Goal: Task Accomplishment & Management: Complete application form

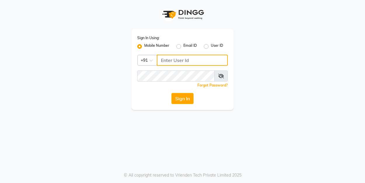
type input "9900119403"
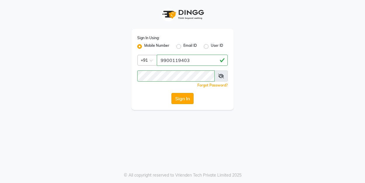
click at [185, 101] on button "Sign In" at bounding box center [182, 98] width 22 height 11
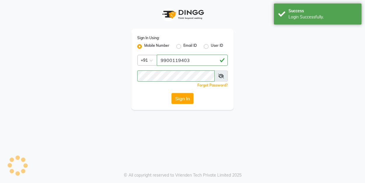
select select "8741"
select select "service"
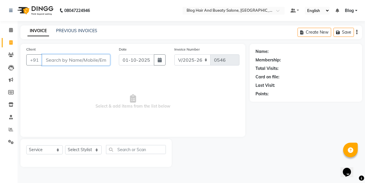
click at [88, 55] on input "Client" at bounding box center [76, 59] width 68 height 11
click at [97, 151] on select "Select Stylist ALI Blog MOUSIN RAMEEZ sameer SANGEETHA Shoba" at bounding box center [83, 149] width 36 height 9
select select "91866"
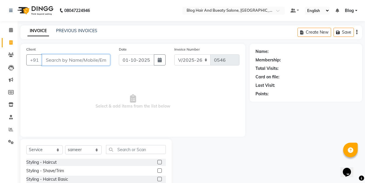
click at [94, 61] on input "Client" at bounding box center [76, 59] width 68 height 11
type input "9008480197"
click at [101, 60] on span "Add Client" at bounding box center [94, 60] width 23 height 6
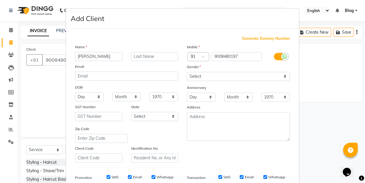
type input "[PERSON_NAME]"
select select "male"
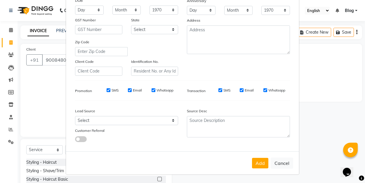
scroll to position [86, 0]
click at [261, 159] on button "Add" at bounding box center [260, 163] width 16 height 11
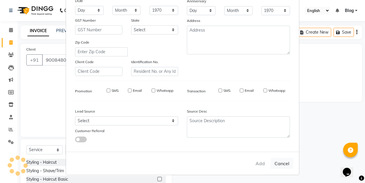
select select
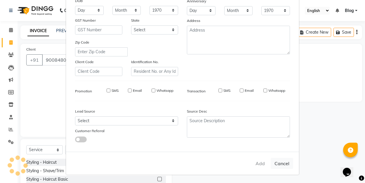
select select
checkbox input "false"
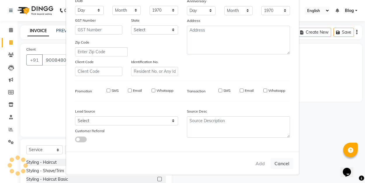
checkbox input "false"
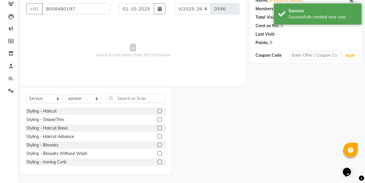
scroll to position [51, 0]
click at [160, 111] on label at bounding box center [159, 111] width 4 height 4
click at [160, 111] on input "checkbox" at bounding box center [159, 111] width 4 height 4
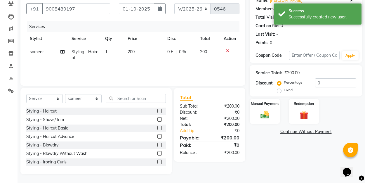
click at [160, 111] on label at bounding box center [159, 111] width 4 height 4
click at [160, 111] on input "checkbox" at bounding box center [159, 111] width 4 height 4
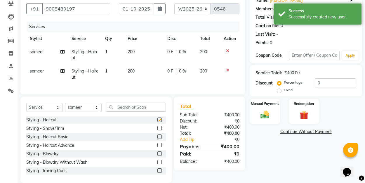
checkbox input "false"
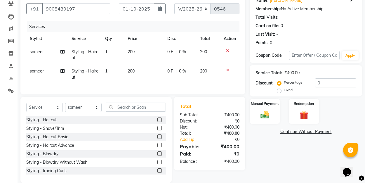
click at [226, 131] on div "₹400.00" at bounding box center [227, 133] width 34 height 6
click at [284, 92] on label "Fixed" at bounding box center [288, 89] width 9 height 5
click at [278, 92] on input "Fixed" at bounding box center [280, 90] width 4 height 4
radio input "true"
click at [321, 83] on input "0" at bounding box center [335, 82] width 41 height 9
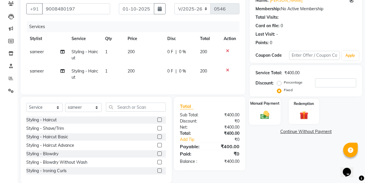
click at [260, 112] on img at bounding box center [264, 114] width 15 height 10
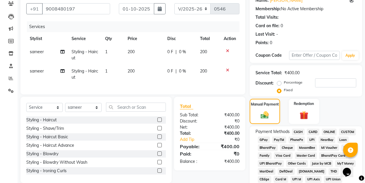
click at [311, 140] on span "UPI" at bounding box center [311, 139] width 9 height 7
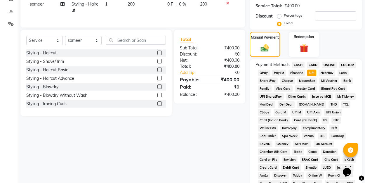
scroll to position [119, 0]
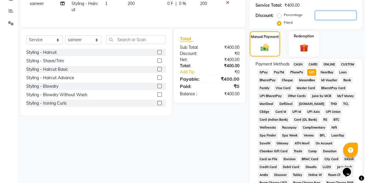
click at [318, 16] on input "number" at bounding box center [335, 15] width 41 height 9
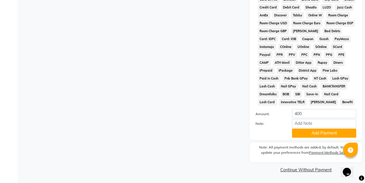
scroll to position [278, 0]
type input "100"
click at [313, 134] on button "Add Payment" at bounding box center [324, 133] width 64 height 9
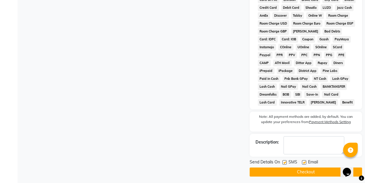
click at [304, 161] on label at bounding box center [304, 162] width 4 height 4
click at [304, 161] on input "checkbox" at bounding box center [304, 163] width 4 height 4
checkbox input "false"
click at [304, 172] on button "Checkout" at bounding box center [306, 171] width 112 height 9
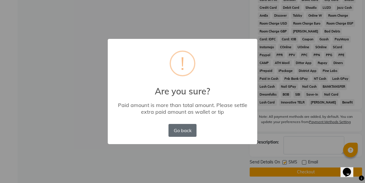
click at [189, 133] on button "Go back" at bounding box center [182, 130] width 28 height 13
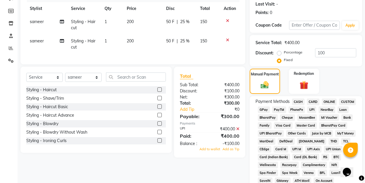
scroll to position [83, 0]
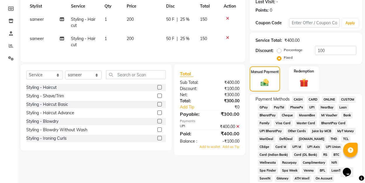
click at [237, 125] on icon at bounding box center [237, 126] width 3 height 4
click at [311, 106] on span "UPI" at bounding box center [311, 107] width 9 height 7
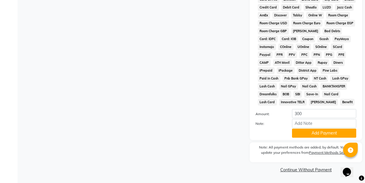
scroll to position [278, 0]
click at [310, 133] on button "Add Payment" at bounding box center [324, 133] width 64 height 9
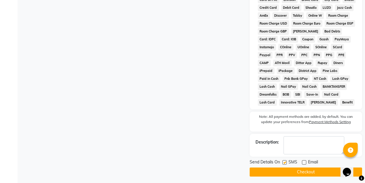
click at [301, 172] on button "Checkout" at bounding box center [306, 171] width 112 height 9
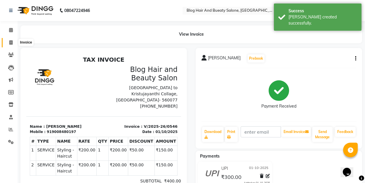
click at [11, 41] on icon at bounding box center [10, 42] width 3 height 4
select select "8741"
select select "service"
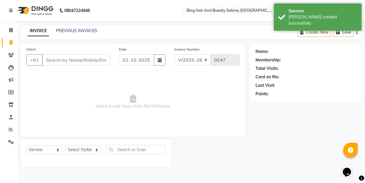
click at [76, 34] on div "INVOICE PREVIOUS INVOICES" at bounding box center [62, 31] width 84 height 7
click at [76, 32] on link "PREVIOUS INVOICES" at bounding box center [76, 30] width 41 height 5
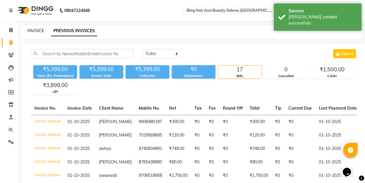
click at [39, 32] on link "INVOICE" at bounding box center [35, 30] width 17 height 5
select select "8741"
select select "service"
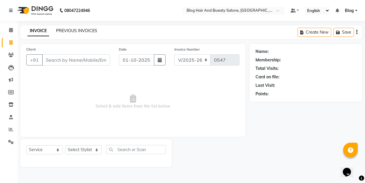
click at [80, 29] on link "PREVIOUS INVOICES" at bounding box center [76, 30] width 41 height 5
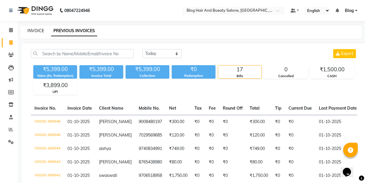
click at [40, 32] on link "INVOICE" at bounding box center [35, 30] width 17 height 5
select select "service"
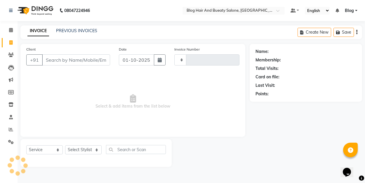
type input "0547"
select select "8741"
click at [79, 32] on link "PREVIOUS INVOICES" at bounding box center [76, 30] width 41 height 5
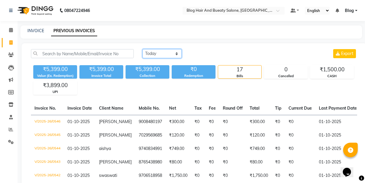
click at [177, 53] on select "Today Yesterday Custom Range" at bounding box center [161, 53] width 39 height 9
click at [203, 49] on div "Today Yesterday Custom Range Export" at bounding box center [249, 53] width 215 height 9
click at [177, 55] on select "Today Yesterday Custom Range" at bounding box center [161, 53] width 39 height 9
click at [203, 50] on div "Today Yesterday Custom Range Export" at bounding box center [249, 53] width 215 height 9
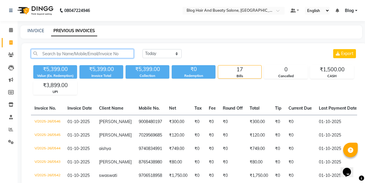
click at [128, 53] on input "text" at bounding box center [82, 53] width 103 height 9
click at [121, 56] on input "text" at bounding box center [82, 53] width 103 height 9
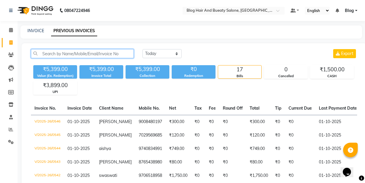
click at [120, 53] on input "text" at bounding box center [82, 53] width 103 height 9
click at [41, 30] on link "INVOICE" at bounding box center [35, 30] width 17 height 5
select select "service"
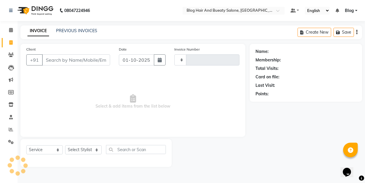
type input "0547"
select select "8741"
click at [100, 93] on span "Select & add items from the list below" at bounding box center [132, 101] width 213 height 58
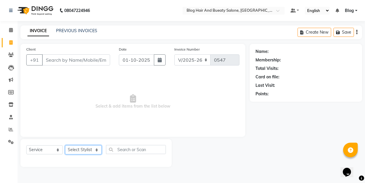
click at [97, 150] on select "Select Stylist ALI Blog MOUSIN RAMEEZ sameer SANGEETHA Shoba" at bounding box center [83, 149] width 36 height 9
click at [111, 118] on span "Select & add items from the list below" at bounding box center [132, 101] width 213 height 58
click at [57, 150] on select "Select Service Product Membership Package Voucher Prepaid Gift Card" at bounding box center [44, 149] width 36 height 9
click at [107, 95] on span "Select & add items from the list below" at bounding box center [132, 101] width 213 height 58
click at [98, 64] on input "Client" at bounding box center [76, 59] width 68 height 11
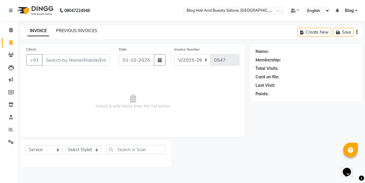
click at [88, 30] on link "PREVIOUS INVOICES" at bounding box center [76, 30] width 41 height 5
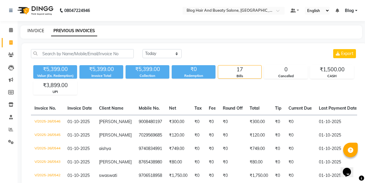
click at [39, 30] on link "INVOICE" at bounding box center [35, 30] width 17 height 5
select select "service"
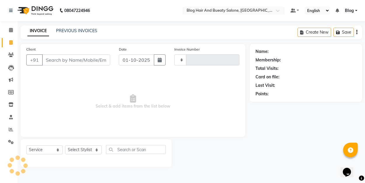
type input "0547"
select select "8741"
click at [83, 29] on link "PREVIOUS INVOICES" at bounding box center [76, 30] width 41 height 5
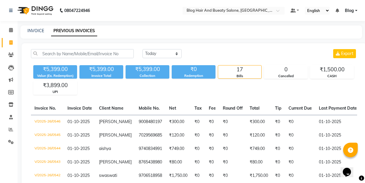
click at [102, 31] on div "INVOICE PREVIOUS INVOICES" at bounding box center [187, 31] width 335 height 6
click at [57, 54] on input "text" at bounding box center [82, 53] width 103 height 9
click at [97, 52] on input "text" at bounding box center [82, 53] width 103 height 9
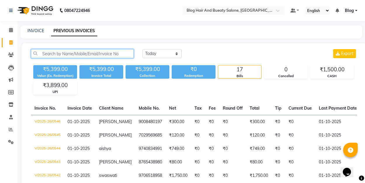
click at [114, 53] on input "text" at bounding box center [82, 53] width 103 height 9
click at [37, 30] on link "INVOICE" at bounding box center [35, 30] width 17 height 5
select select "service"
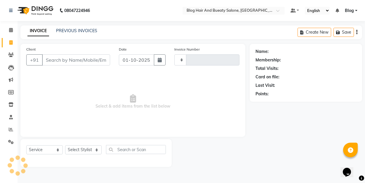
type input "0547"
select select "8741"
click at [59, 62] on input "Client" at bounding box center [76, 59] width 68 height 11
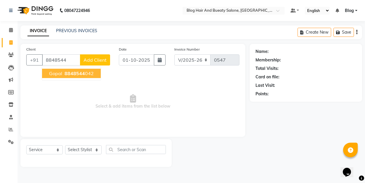
click at [61, 72] on span "gopal" at bounding box center [55, 73] width 13 height 6
type input "8848544042"
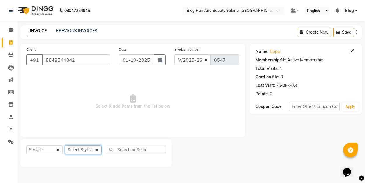
click at [97, 149] on select "Select Stylist ALI Blog MOUSIN RAMEEZ sameer SANGEETHA Shoba" at bounding box center [83, 149] width 36 height 9
select select "91866"
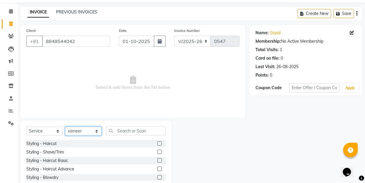
scroll to position [20, 0]
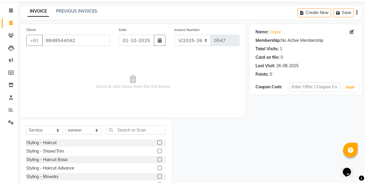
click at [160, 143] on label at bounding box center [159, 142] width 4 height 4
click at [160, 143] on input "checkbox" at bounding box center [159, 143] width 4 height 4
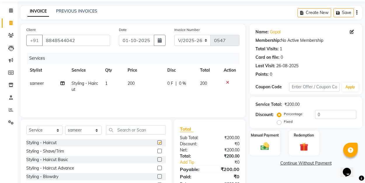
checkbox input "false"
click at [284, 121] on label "Fixed" at bounding box center [288, 121] width 9 height 5
click at [279, 121] on input "Fixed" at bounding box center [280, 121] width 4 height 4
radio input "true"
click at [321, 114] on input "0" at bounding box center [335, 114] width 41 height 9
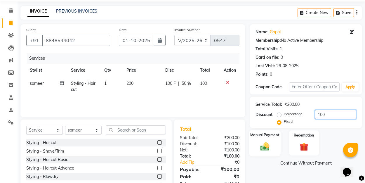
type input "100"
click at [266, 148] on img at bounding box center [264, 146] width 15 height 10
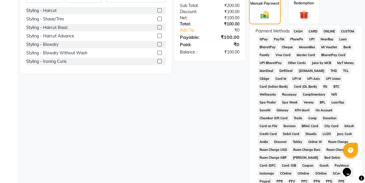
scroll to position [142, 0]
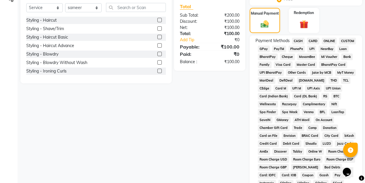
click at [312, 48] on span "UPI" at bounding box center [311, 49] width 9 height 7
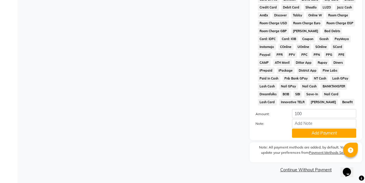
scroll to position [278, 0]
click at [306, 130] on button "Add Payment" at bounding box center [324, 133] width 64 height 9
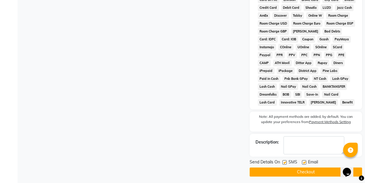
click at [304, 161] on label at bounding box center [304, 162] width 4 height 4
click at [304, 161] on input "checkbox" at bounding box center [304, 163] width 4 height 4
checkbox input "false"
click at [300, 174] on button "Checkout" at bounding box center [306, 171] width 112 height 9
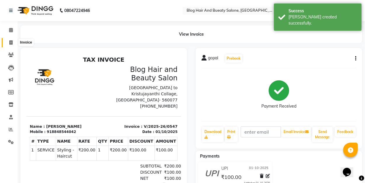
click at [10, 41] on icon at bounding box center [10, 42] width 3 height 4
select select "8741"
select select "service"
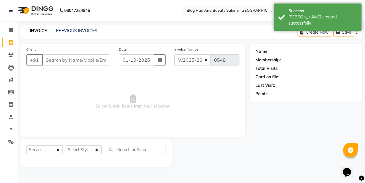
click at [83, 97] on span "Select & add items from the list below" at bounding box center [132, 101] width 213 height 58
click at [85, 29] on link "PREVIOUS INVOICES" at bounding box center [76, 30] width 41 height 5
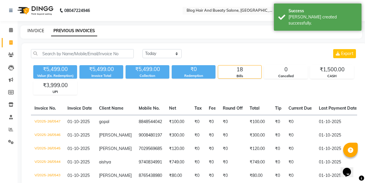
click at [38, 31] on link "INVOICE" at bounding box center [35, 30] width 17 height 5
select select "8741"
select select "service"
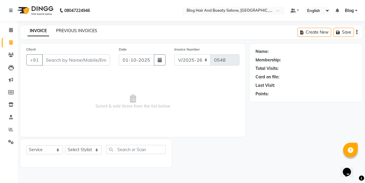
click at [62, 30] on link "PREVIOUS INVOICES" at bounding box center [76, 30] width 41 height 5
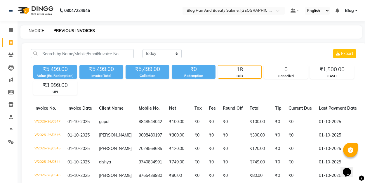
click at [35, 30] on link "INVOICE" at bounding box center [35, 30] width 17 height 5
select select "8741"
select select "service"
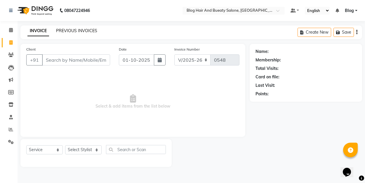
click at [72, 29] on link "PREVIOUS INVOICES" at bounding box center [76, 30] width 41 height 5
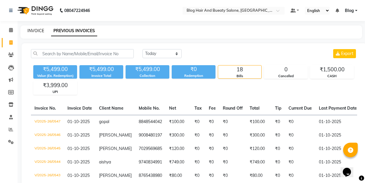
click at [38, 31] on link "INVOICE" at bounding box center [35, 30] width 17 height 5
select select "service"
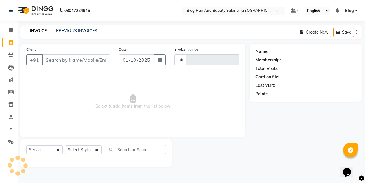
type input "0548"
select select "8741"
click at [86, 31] on link "PREVIOUS INVOICES" at bounding box center [76, 30] width 41 height 5
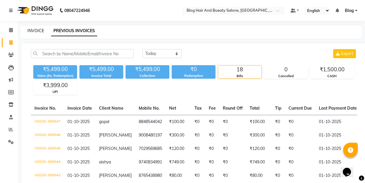
click at [37, 30] on link "INVOICE" at bounding box center [35, 30] width 17 height 5
select select "service"
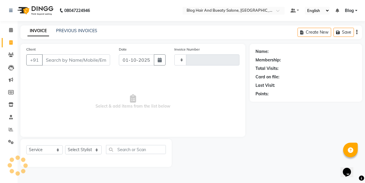
type input "0548"
select select "8741"
click at [75, 30] on link "PREVIOUS INVOICES" at bounding box center [76, 30] width 41 height 5
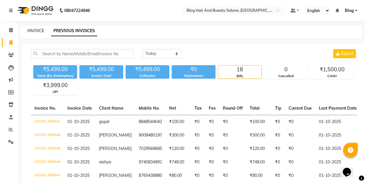
click at [32, 28] on link "INVOICE" at bounding box center [35, 30] width 17 height 5
select select "8741"
select select "service"
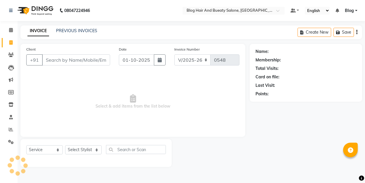
select select "8741"
select select "service"
click at [73, 30] on link "PREVIOUS INVOICES" at bounding box center [76, 30] width 41 height 5
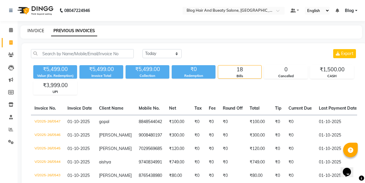
click at [37, 31] on link "INVOICE" at bounding box center [35, 30] width 17 height 5
select select "service"
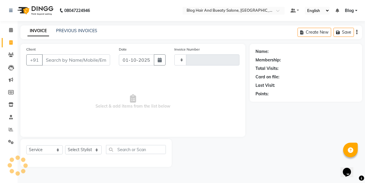
type input "0548"
select select "8741"
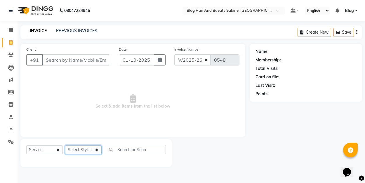
click at [97, 150] on select "Select Stylist ALI Blog MOUSIN RAMEEZ sameer SANGEETHA Shoba" at bounding box center [83, 149] width 36 height 9
click at [58, 150] on select "Select Service Product Membership Package Voucher Prepaid Gift Card" at bounding box center [44, 149] width 36 height 9
click at [96, 61] on input "Client" at bounding box center [76, 59] width 68 height 11
click at [98, 46] on div "Client +91 Date 01-10-2025 Invoice Number V/2025 V/2025-26 0548 Select & add it…" at bounding box center [132, 90] width 225 height 93
click at [95, 76] on span "Select & add items from the list below" at bounding box center [132, 101] width 213 height 58
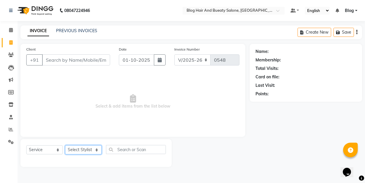
click at [98, 149] on select "Select Stylist ALI Blog MOUSIN RAMEEZ sameer SANGEETHA Shoba" at bounding box center [83, 149] width 36 height 9
select select "91866"
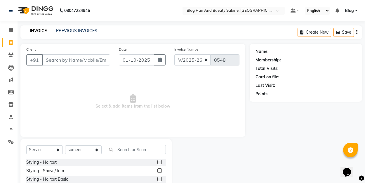
click at [161, 162] on label at bounding box center [159, 162] width 4 height 4
click at [161, 162] on input "checkbox" at bounding box center [159, 162] width 4 height 4
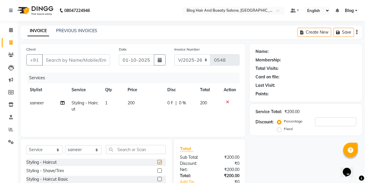
checkbox input "false"
click at [91, 60] on input "Client" at bounding box center [76, 59] width 68 height 11
click at [284, 131] on label "Fixed" at bounding box center [288, 128] width 9 height 5
click at [280, 131] on input "Fixed" at bounding box center [280, 129] width 4 height 4
radio input "true"
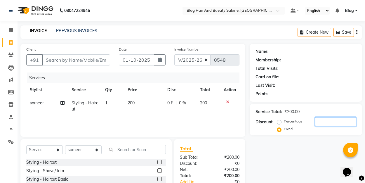
click at [318, 122] on input "number" at bounding box center [335, 121] width 41 height 9
type input "50"
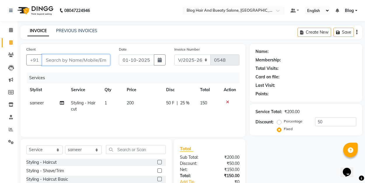
click at [90, 59] on input "Client" at bounding box center [76, 59] width 68 height 11
click at [79, 68] on div "Client +91" at bounding box center [68, 58] width 93 height 24
click at [81, 61] on input "Client" at bounding box center [76, 59] width 68 height 11
click at [82, 40] on main "INVOICE PREVIOUS INVOICES Create New Save Client +91 Date 01-10-2025 Invoice Nu…" at bounding box center [191, 129] width 347 height 208
click at [69, 63] on input "Client" at bounding box center [76, 59] width 68 height 11
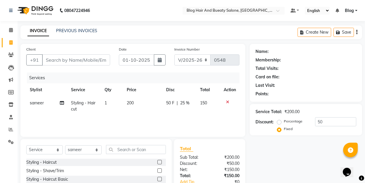
click at [64, 67] on div "Client +91" at bounding box center [68, 58] width 93 height 24
click at [64, 59] on input "Client" at bounding box center [76, 59] width 68 height 11
click at [66, 49] on div "Client +91" at bounding box center [68, 58] width 93 height 24
click at [66, 62] on input "Client" at bounding box center [76, 59] width 68 height 11
click at [65, 79] on div "Services" at bounding box center [135, 77] width 217 height 11
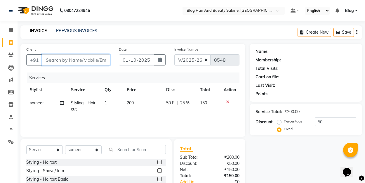
click at [66, 55] on input "Client" at bounding box center [76, 59] width 68 height 11
click at [65, 44] on div "Client +91 Date 01-10-2025 Invoice Number V/2025 V/2025-26 0548 Services Stylis…" at bounding box center [132, 90] width 225 height 93
click at [62, 62] on input "Client" at bounding box center [76, 59] width 68 height 11
click at [60, 82] on div "Services" at bounding box center [135, 77] width 217 height 11
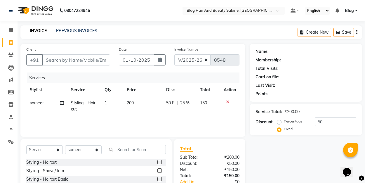
click at [60, 50] on div "Client +91" at bounding box center [68, 58] width 93 height 24
click at [59, 65] on input "Client" at bounding box center [76, 59] width 68 height 11
click at [61, 46] on div "Client +91 Date 01-10-2025 Invoice Number V/2025 V/2025-26 0548 Services Stylis…" at bounding box center [132, 90] width 225 height 93
click at [63, 60] on input "Client" at bounding box center [76, 59] width 68 height 11
type input "8"
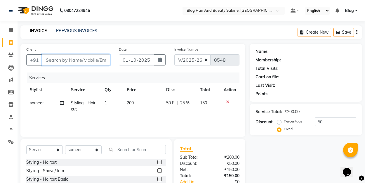
radio input "true"
type input "0"
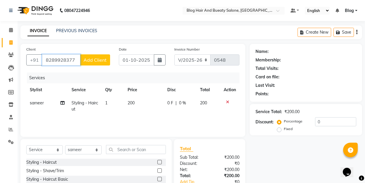
type input "8289928377"
click at [87, 62] on span "Add Client" at bounding box center [94, 60] width 23 height 6
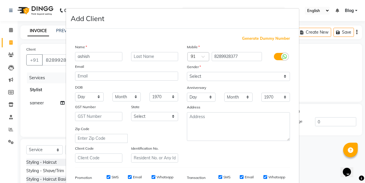
type input "ashish"
click at [204, 76] on select "Select Male Female Other Prefer Not To Say" at bounding box center [238, 76] width 103 height 9
select select "male"
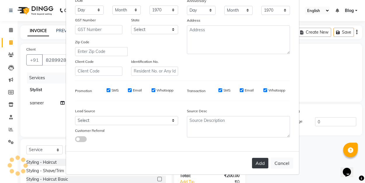
scroll to position [86, 0]
click at [263, 163] on button "Add" at bounding box center [260, 163] width 16 height 11
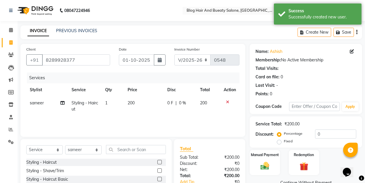
click at [284, 142] on label "Fixed" at bounding box center [288, 140] width 9 height 5
click at [281, 142] on input "Fixed" at bounding box center [280, 141] width 4 height 4
radio input "true"
click at [319, 134] on input "0" at bounding box center [335, 133] width 41 height 9
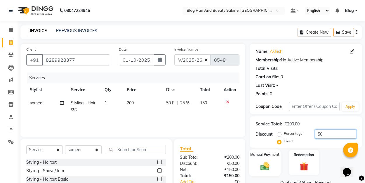
type input "50"
click at [269, 159] on div "Manual Payment" at bounding box center [265, 162] width 32 height 26
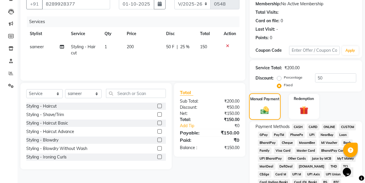
scroll to position [61, 0]
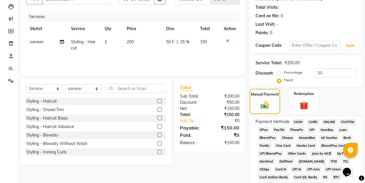
click at [311, 129] on span "UPI" at bounding box center [311, 129] width 9 height 7
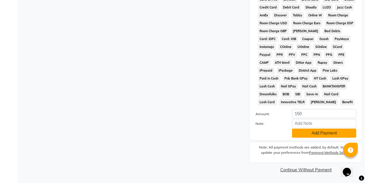
scroll to position [278, 0]
click at [306, 134] on button "Add Payment" at bounding box center [324, 133] width 64 height 9
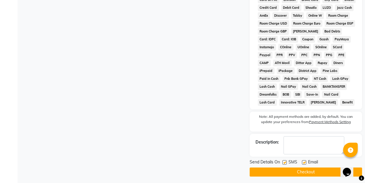
click at [305, 161] on label at bounding box center [304, 162] width 4 height 4
click at [305, 161] on input "checkbox" at bounding box center [304, 163] width 4 height 4
checkbox input "false"
click at [300, 173] on button "Checkout" at bounding box center [306, 171] width 112 height 9
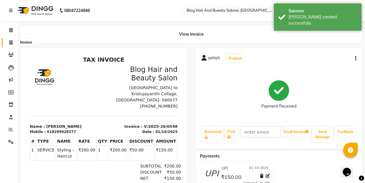
click at [11, 41] on icon at bounding box center [10, 42] width 3 height 4
select select "service"
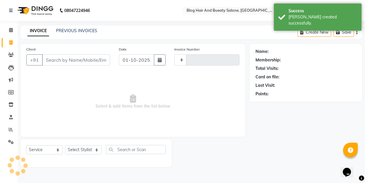
type input "0549"
select select "8741"
click at [69, 30] on link "PREVIOUS INVOICES" at bounding box center [76, 30] width 41 height 5
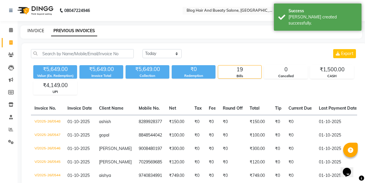
click at [38, 30] on link "INVOICE" at bounding box center [35, 30] width 17 height 5
select select "8741"
select select "service"
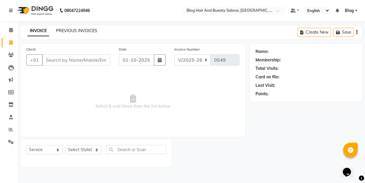
click at [67, 33] on link "PREVIOUS INVOICES" at bounding box center [76, 30] width 41 height 5
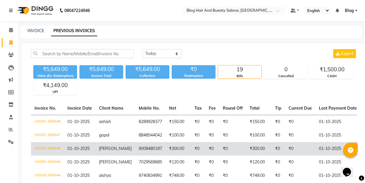
click at [121, 147] on td "[PERSON_NAME]" at bounding box center [115, 148] width 40 height 13
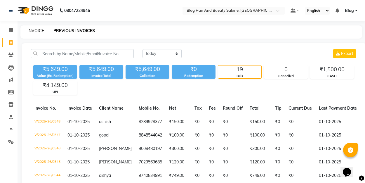
click at [40, 32] on link "INVOICE" at bounding box center [35, 30] width 17 height 5
select select "8741"
select select "service"
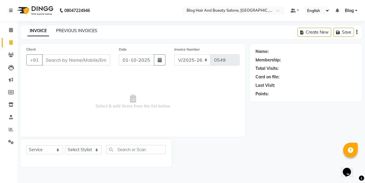
click at [63, 31] on link "PREVIOUS INVOICES" at bounding box center [76, 30] width 41 height 5
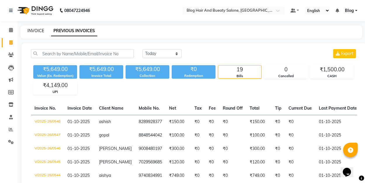
click at [38, 31] on link "INVOICE" at bounding box center [35, 30] width 17 height 5
select select "service"
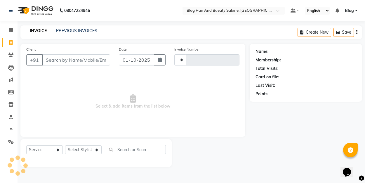
type input "0549"
select select "8741"
click at [67, 33] on link "PREVIOUS INVOICES" at bounding box center [76, 30] width 41 height 5
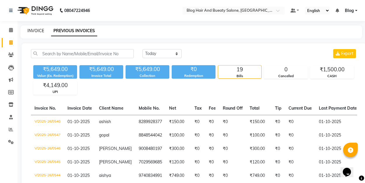
click at [34, 29] on link "INVOICE" at bounding box center [35, 30] width 17 height 5
select select "service"
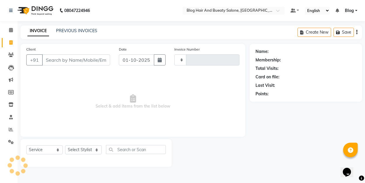
type input "0549"
select select "8741"
click at [62, 115] on span "Select & add items from the list below" at bounding box center [132, 101] width 213 height 58
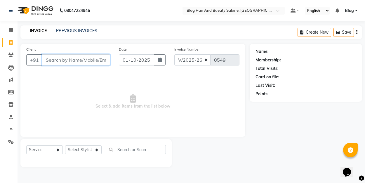
click at [70, 61] on input "Client" at bounding box center [76, 59] width 68 height 11
click at [77, 28] on div "PREVIOUS INVOICES" at bounding box center [76, 31] width 41 height 6
click at [77, 32] on link "PREVIOUS INVOICES" at bounding box center [76, 30] width 41 height 5
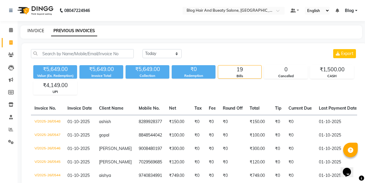
click at [32, 30] on link "INVOICE" at bounding box center [35, 30] width 17 height 5
select select "service"
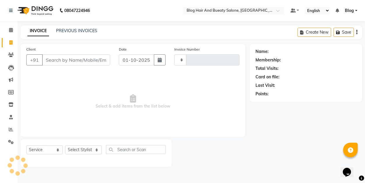
type input "0549"
select select "8741"
click at [69, 30] on link "PREVIOUS INVOICES" at bounding box center [76, 30] width 41 height 5
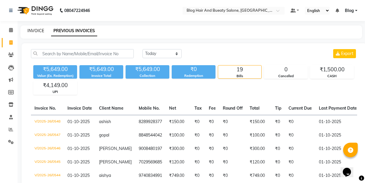
click at [40, 30] on link "INVOICE" at bounding box center [35, 30] width 17 height 5
select select "8741"
select select "service"
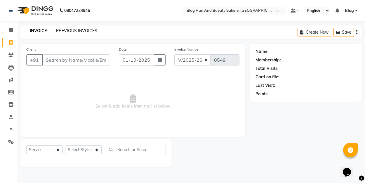
click at [75, 29] on link "PREVIOUS INVOICES" at bounding box center [76, 30] width 41 height 5
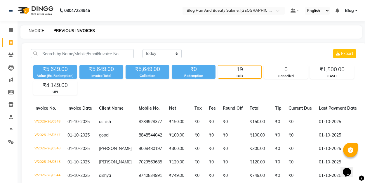
click at [38, 30] on link "INVOICE" at bounding box center [35, 30] width 17 height 5
select select "8741"
select select "service"
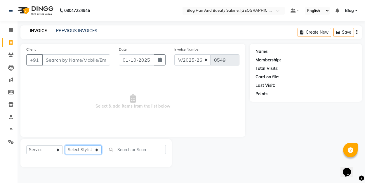
click at [95, 149] on select "Select Stylist ALI Blog MOUSIN RAMEEZ sameer SANGEETHA Shoba" at bounding box center [83, 149] width 36 height 9
click at [92, 90] on span "Select & add items from the list below" at bounding box center [132, 101] width 213 height 58
click at [88, 32] on link "PREVIOUS INVOICES" at bounding box center [76, 30] width 41 height 5
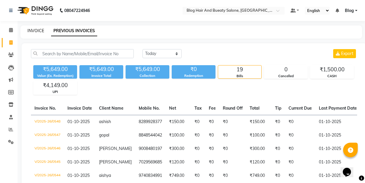
click at [37, 31] on link "INVOICE" at bounding box center [35, 30] width 17 height 5
select select "8741"
select select "service"
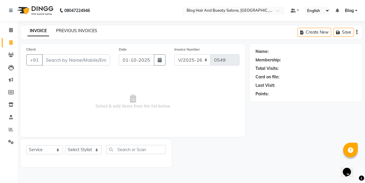
click at [71, 31] on link "PREVIOUS INVOICES" at bounding box center [76, 30] width 41 height 5
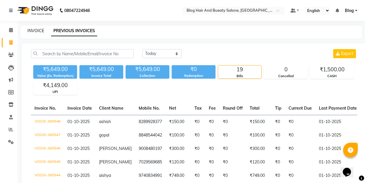
click at [34, 30] on link "INVOICE" at bounding box center [35, 30] width 17 height 5
select select "service"
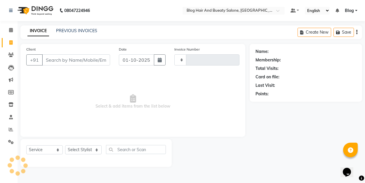
type input "0549"
select select "8741"
click at [74, 79] on span "Select & add items from the list below" at bounding box center [132, 101] width 213 height 58
click at [73, 46] on div "Client +91 Date 01-10-2025 Invoice Number V/2025 V/2025-26 0549 Select & add it…" at bounding box center [132, 90] width 225 height 93
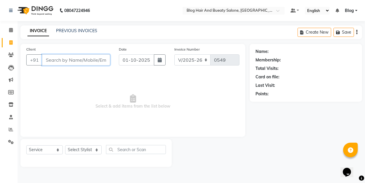
click at [73, 55] on input "Client" at bounding box center [76, 59] width 68 height 11
click at [81, 31] on link "PREVIOUS INVOICES" at bounding box center [76, 30] width 41 height 5
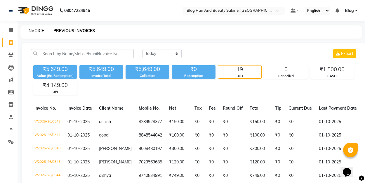
click at [41, 30] on link "INVOICE" at bounding box center [35, 30] width 17 height 5
select select "service"
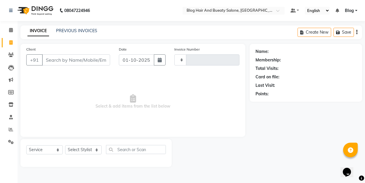
type input "0549"
select select "8741"
click at [71, 32] on link "PREVIOUS INVOICES" at bounding box center [76, 30] width 41 height 5
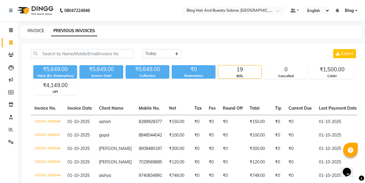
click at [32, 32] on link "INVOICE" at bounding box center [35, 30] width 17 height 5
select select "8741"
select select "service"
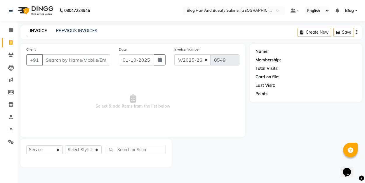
click at [81, 46] on div "Client +91 Date 01-10-2025 Invoice Number V/2025 V/2025-26 0549 Select & add it…" at bounding box center [132, 90] width 225 height 93
click at [97, 62] on input "Client" at bounding box center [76, 59] width 68 height 11
click at [98, 82] on span "Select & add items from the list below" at bounding box center [132, 101] width 213 height 58
click at [94, 63] on input "Client" at bounding box center [76, 59] width 68 height 11
click at [105, 112] on span "Select & add items from the list below" at bounding box center [132, 101] width 213 height 58
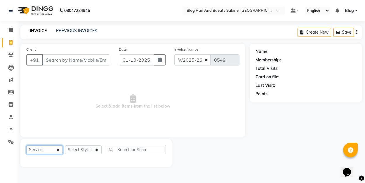
click at [58, 149] on select "Select Service Product Membership Package Voucher Prepaid Gift Card" at bounding box center [44, 149] width 36 height 9
click at [88, 112] on span "Select & add items from the list below" at bounding box center [132, 101] width 213 height 58
click at [95, 150] on select "Select Stylist ALI Blog MOUSIN RAMEEZ sameer SANGEETHA Shoba" at bounding box center [83, 149] width 36 height 9
click at [128, 121] on span "Select & add items from the list below" at bounding box center [132, 101] width 213 height 58
click at [58, 149] on select "Select Service Product Membership Package Voucher Prepaid Gift Card" at bounding box center [44, 149] width 36 height 9
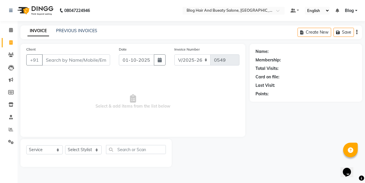
click at [117, 110] on span "Select & add items from the list below" at bounding box center [132, 101] width 213 height 58
click at [100, 93] on span "Select & add items from the list below" at bounding box center [132, 101] width 213 height 58
click at [224, 156] on div at bounding box center [211, 153] width 78 height 28
click at [80, 31] on link "PREVIOUS INVOICES" at bounding box center [76, 30] width 41 height 5
